Goal: Task Accomplishment & Management: Use online tool/utility

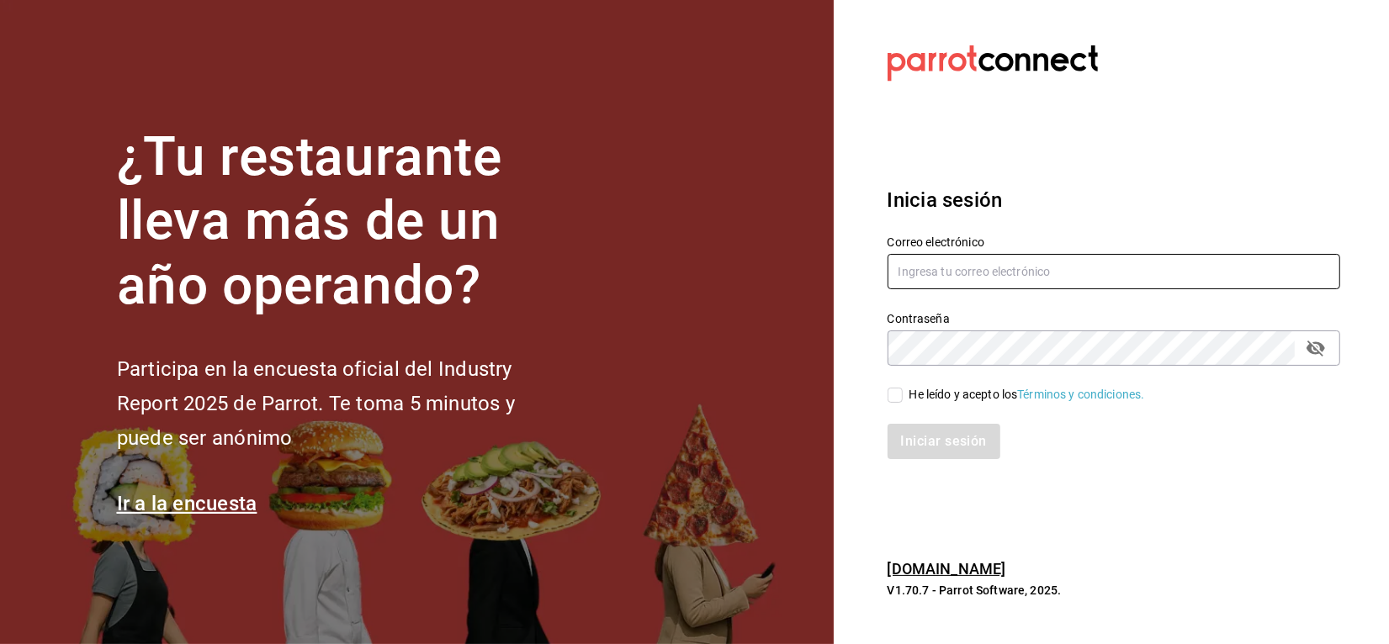
click at [1014, 272] on input "text" at bounding box center [1113, 271] width 453 height 35
type input "[EMAIL_ADDRESS][DOMAIN_NAME]"
click at [898, 392] on input "He leído y acepto los Términos y condiciones." at bounding box center [894, 395] width 15 height 15
checkbox input "true"
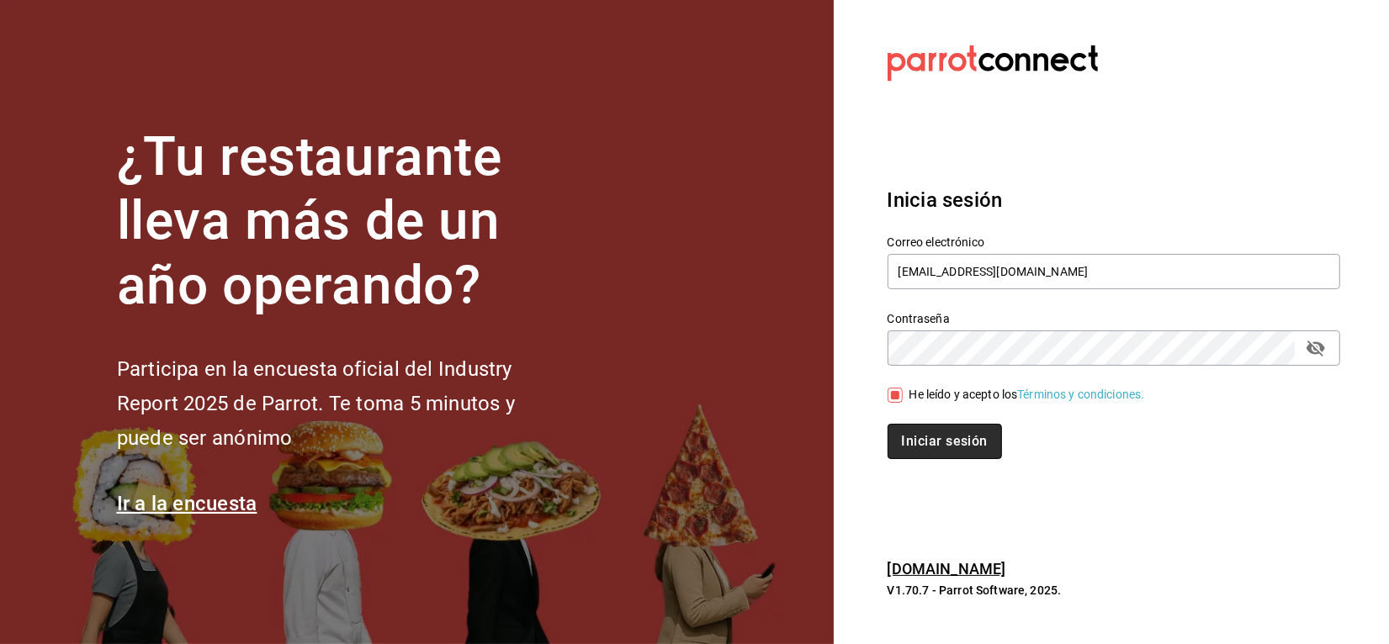
click at [930, 437] on button "Iniciar sesión" at bounding box center [944, 441] width 114 height 35
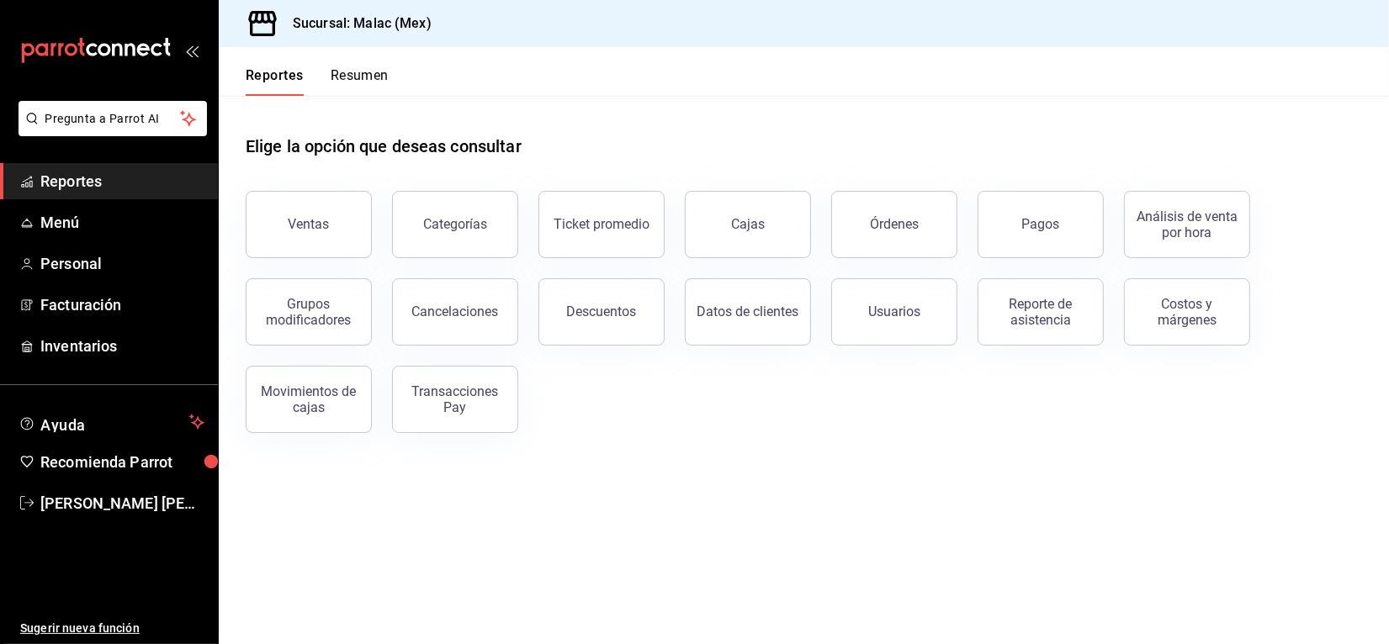
click at [780, 443] on div "Elige la opción que deseas consultar Ventas Categorías Ticket promedio Cajas Ór…" at bounding box center [804, 278] width 1170 height 364
